Goal: Check status

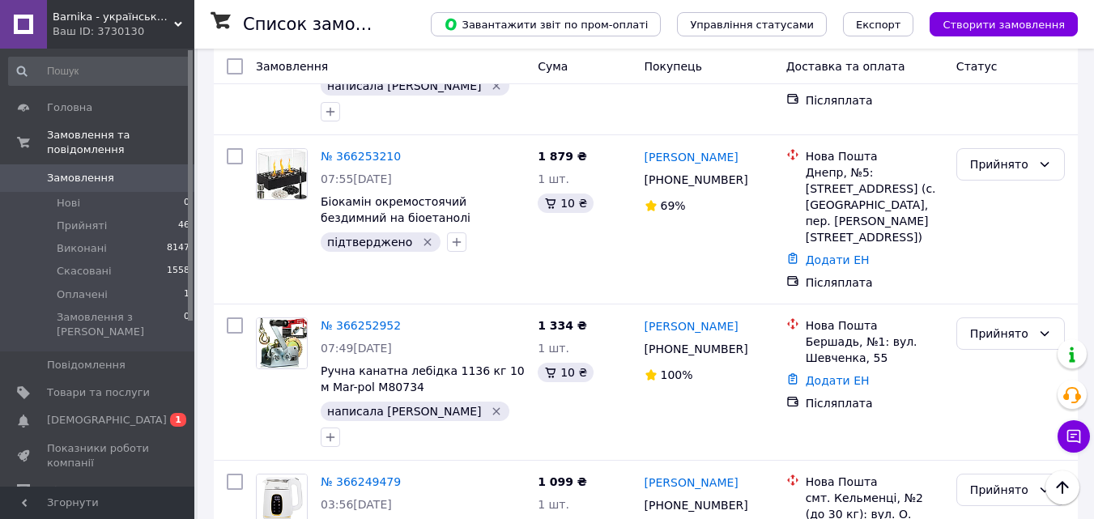
scroll to position [1620, 0]
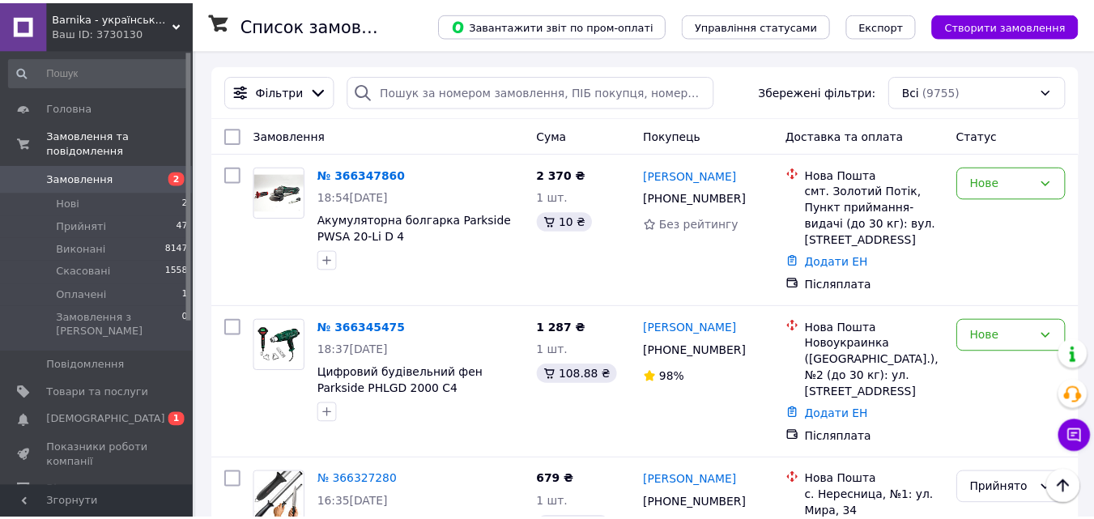
scroll to position [1568, 0]
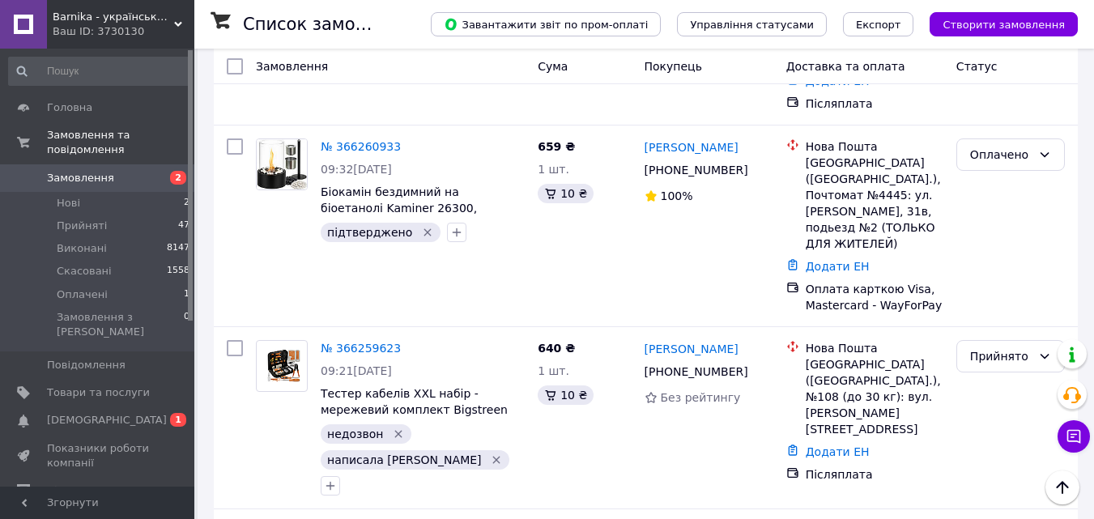
click at [102, 171] on span "Замовлення" at bounding box center [80, 178] width 67 height 15
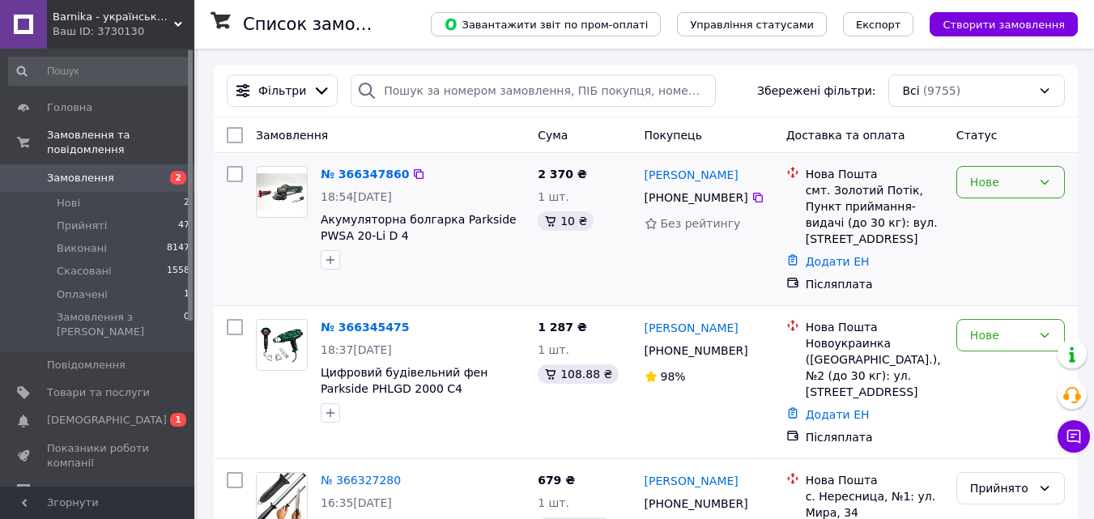
click at [987, 186] on div "Нове" at bounding box center [1001, 182] width 62 height 18
click at [985, 217] on li "Прийнято" at bounding box center [1010, 217] width 107 height 29
click at [984, 326] on div "Нове" at bounding box center [1001, 335] width 62 height 18
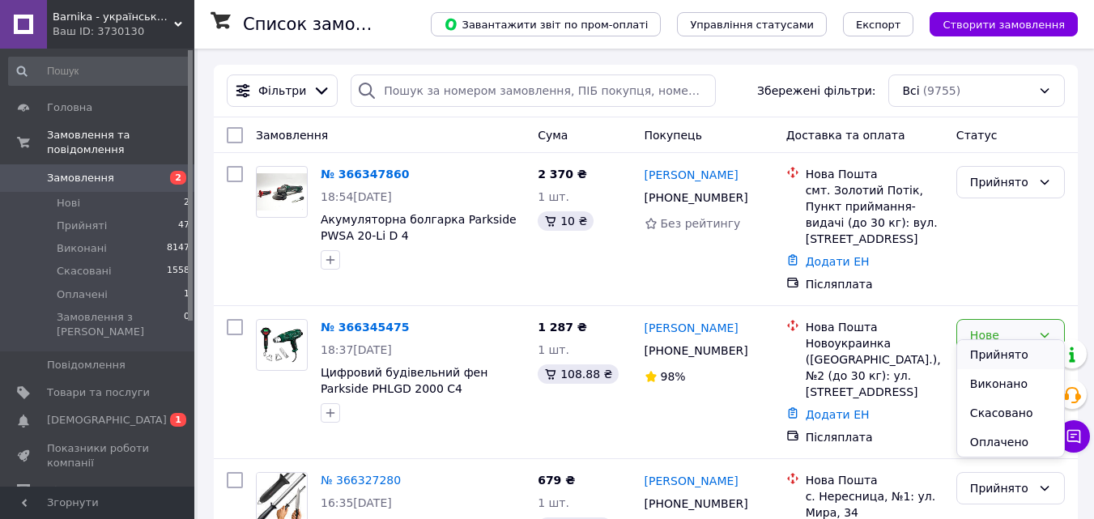
click at [983, 356] on li "Прийнято" at bounding box center [1010, 354] width 107 height 29
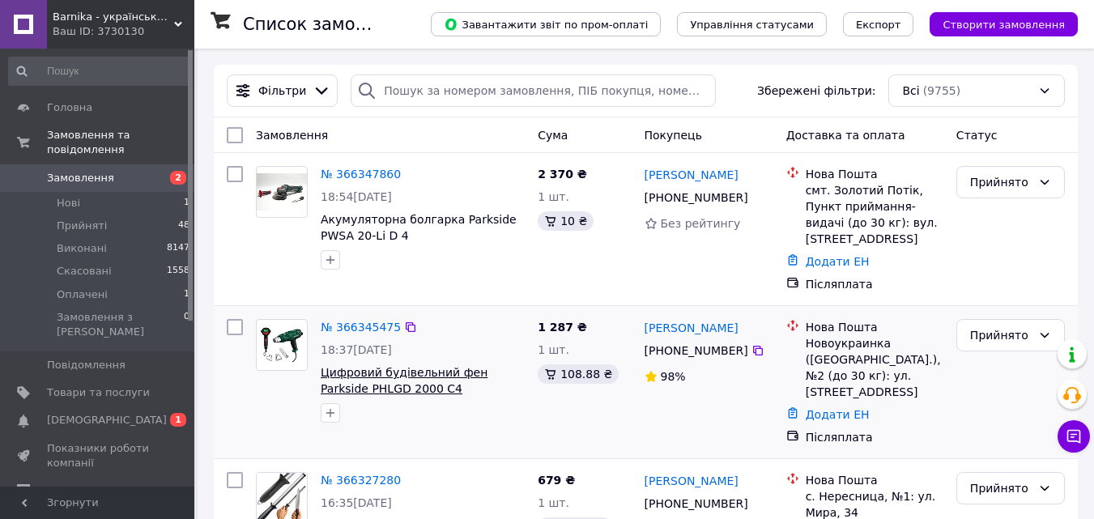
click at [428, 378] on span "Цифровий будівельний фен Parkside PHLGD 2000 C4 [GEOGRAPHIC_DATA]" at bounding box center [404, 388] width 167 height 45
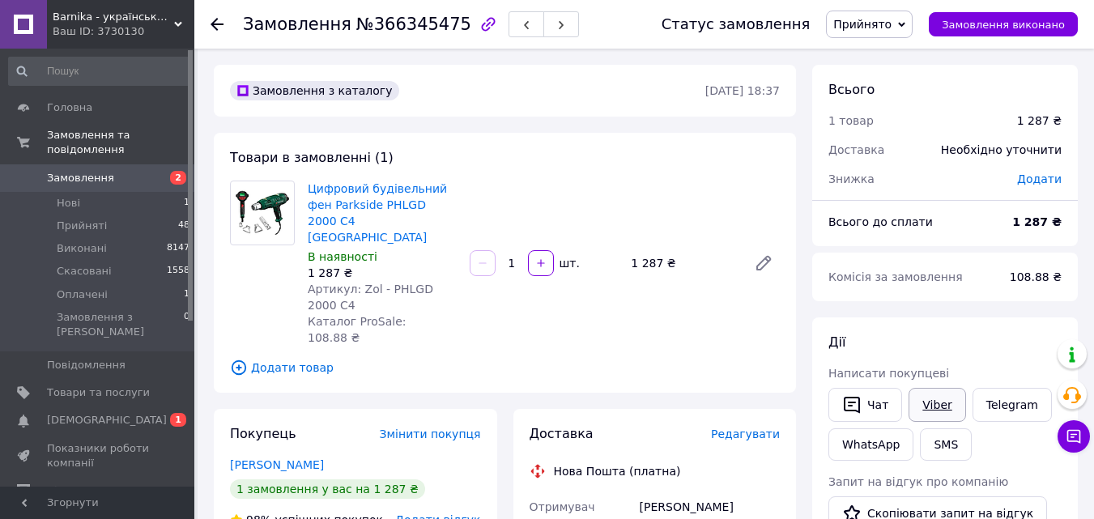
click at [949, 401] on link "Viber" at bounding box center [937, 405] width 57 height 34
